Goal: Task Accomplishment & Management: Manage account settings

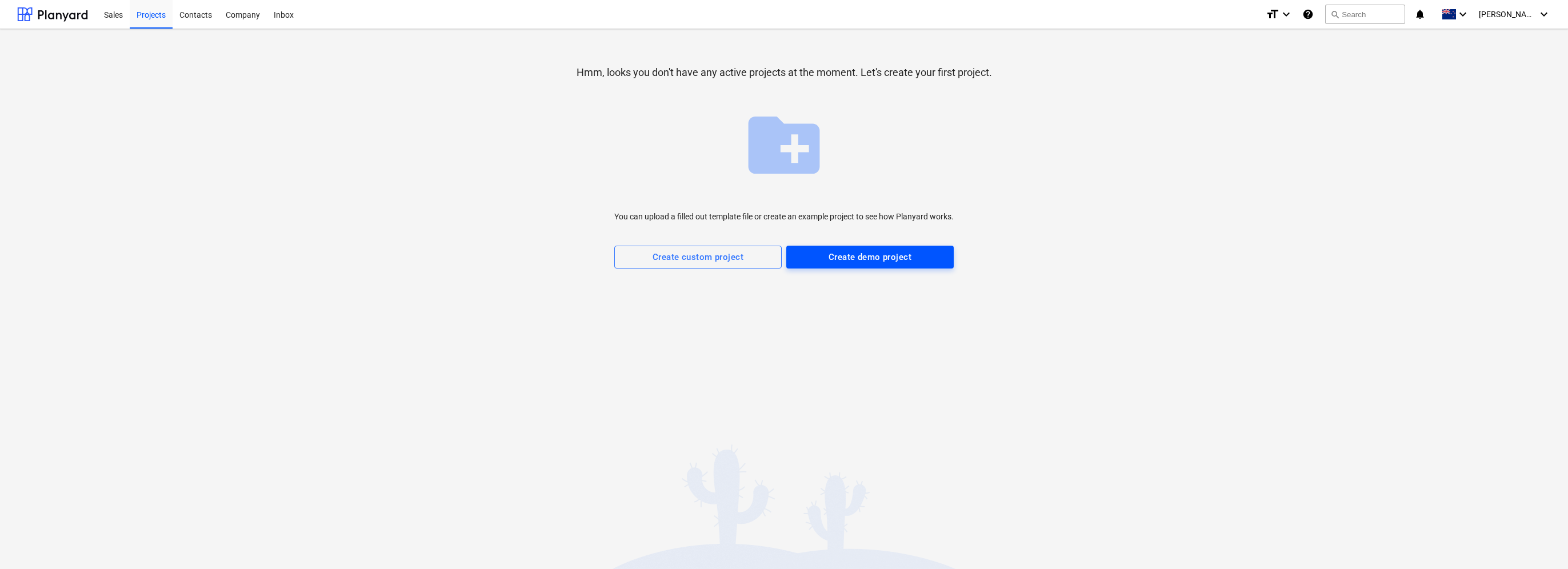
click at [889, 253] on div "Create demo project" at bounding box center [870, 257] width 83 height 15
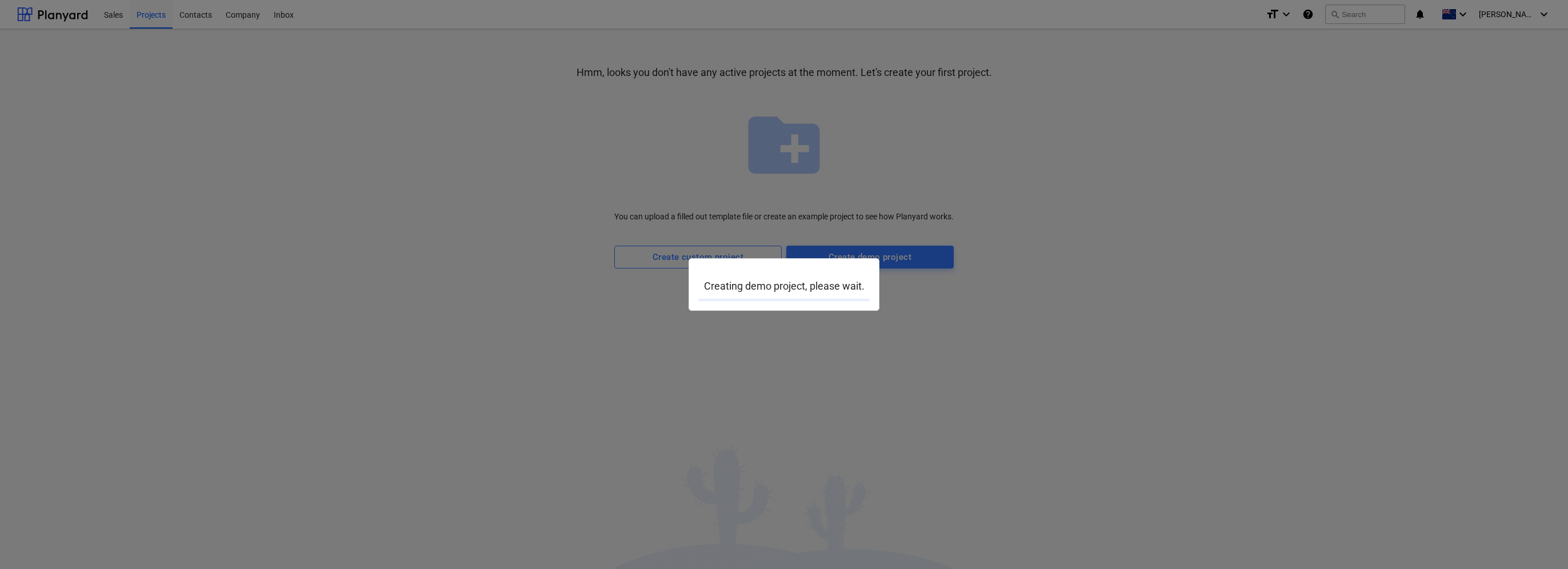
click at [391, 264] on div at bounding box center [784, 284] width 1568 height 569
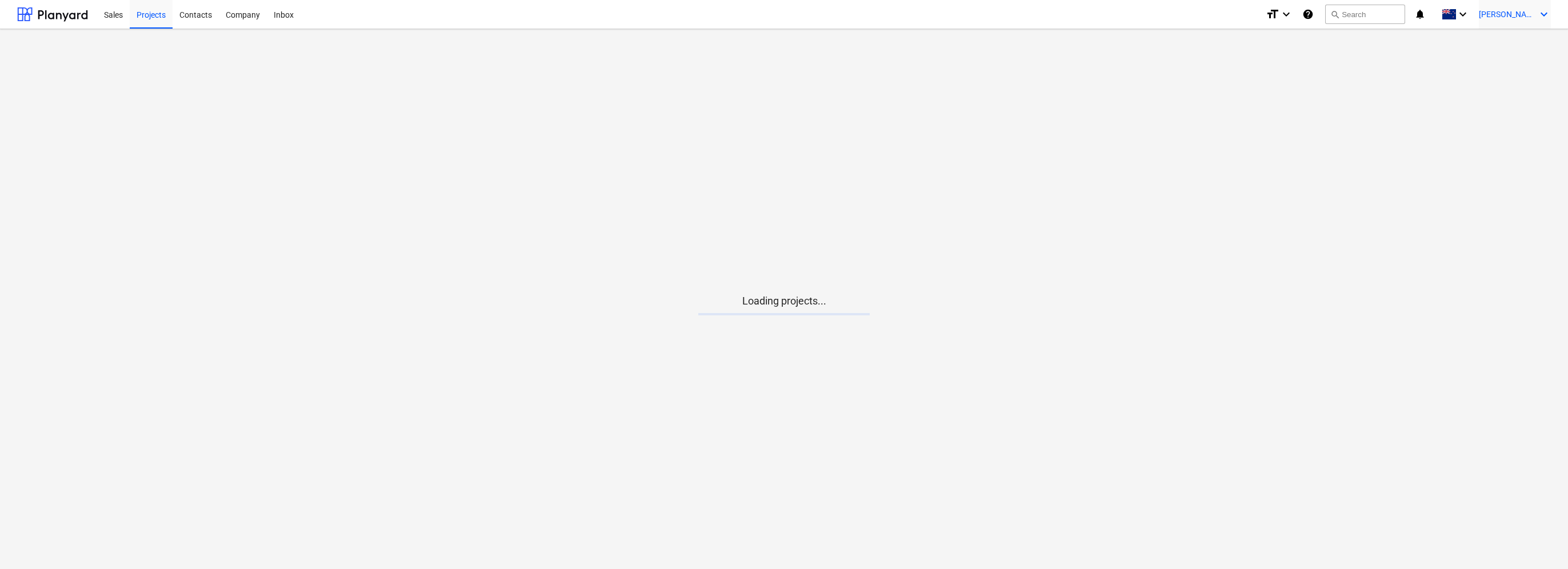
click at [1525, 8] on div "[PERSON_NAME] keyboard_arrow_down" at bounding box center [1514, 14] width 72 height 29
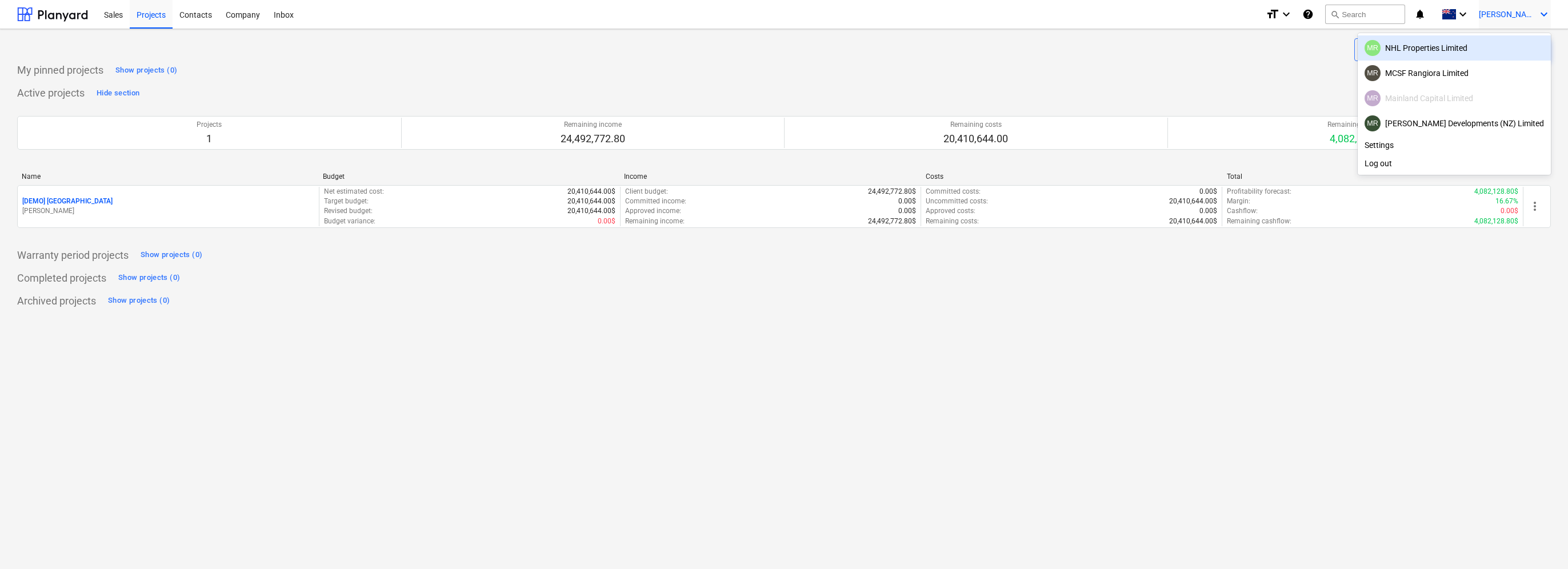
click at [1465, 50] on div "MR NHL Properties Limited" at bounding box center [1454, 47] width 179 height 16
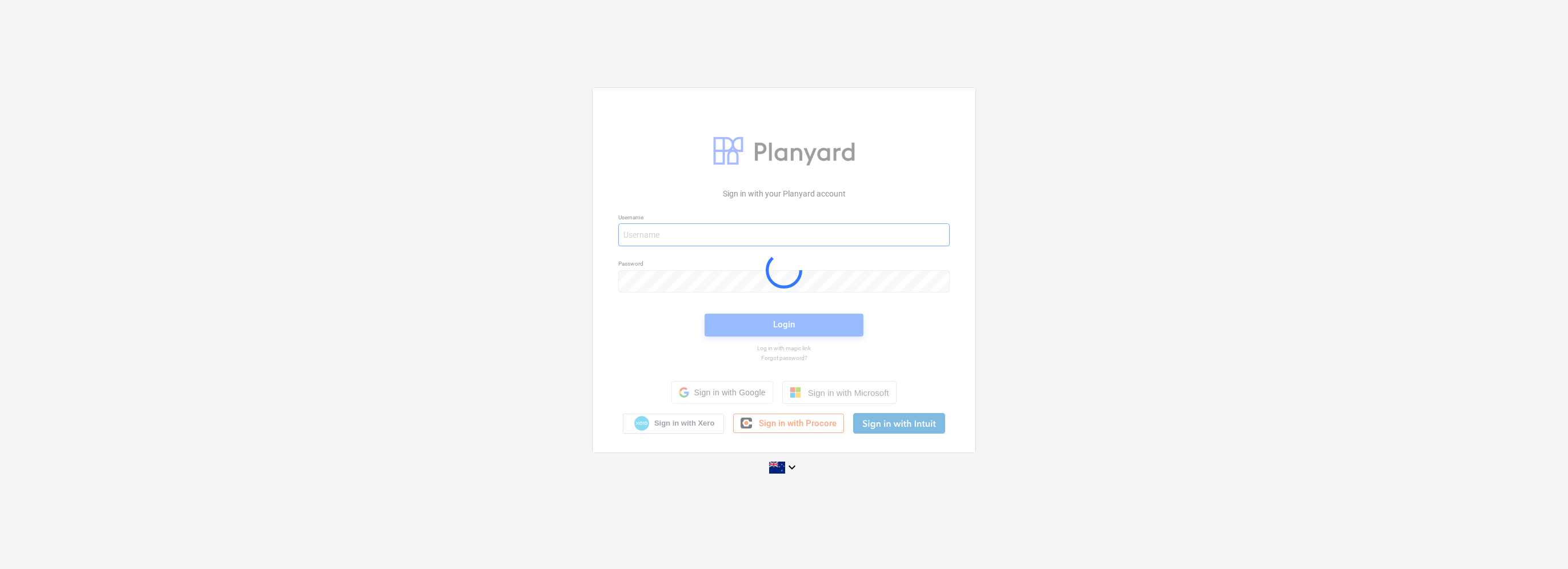
type input "[EMAIL_ADDRESS][DOMAIN_NAME]"
